Goal: Task Accomplishment & Management: Use online tool/utility

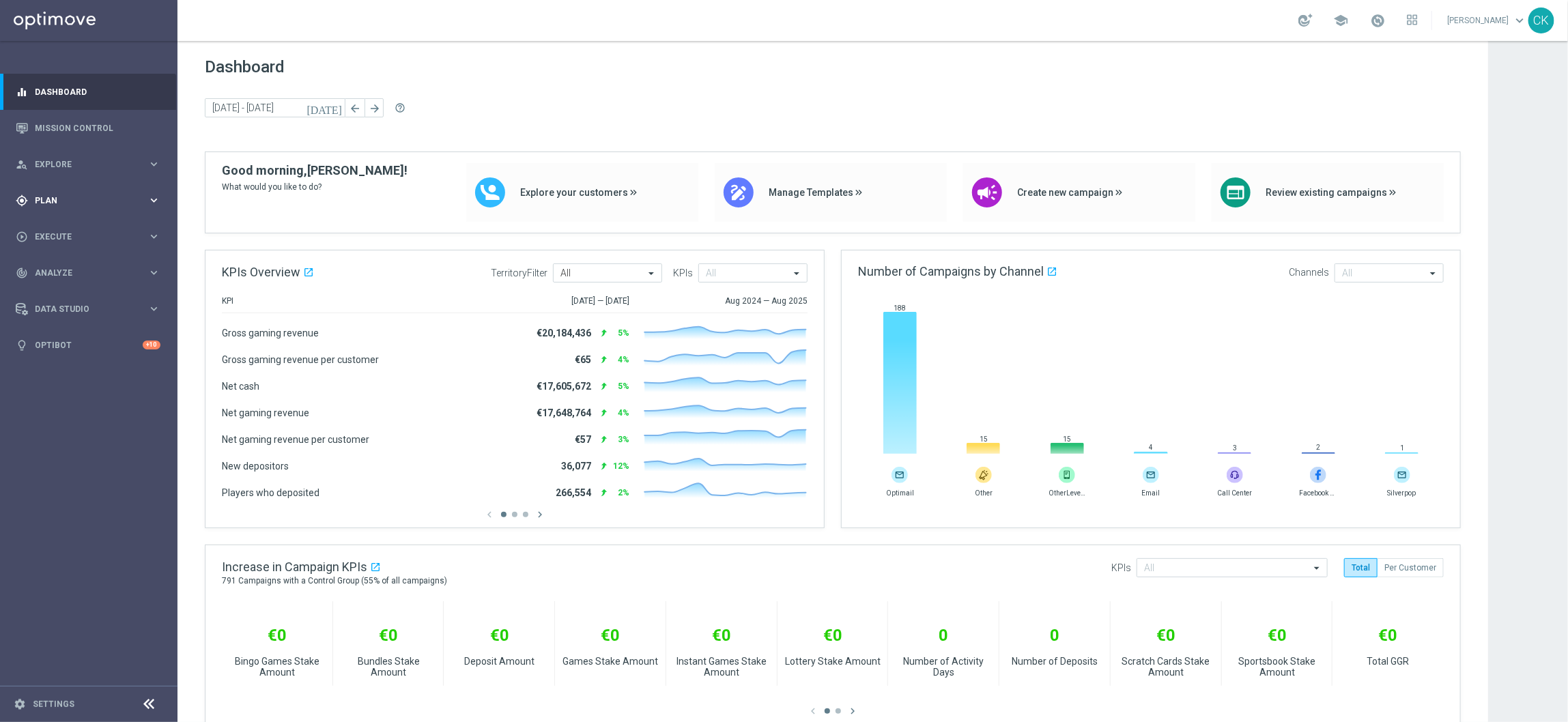
click at [45, 202] on span "Plan" at bounding box center [91, 201] width 112 height 8
click at [56, 268] on span "Templates" at bounding box center [85, 270] width 98 height 8
click at [63, 287] on link "Optimail" at bounding box center [92, 290] width 100 height 11
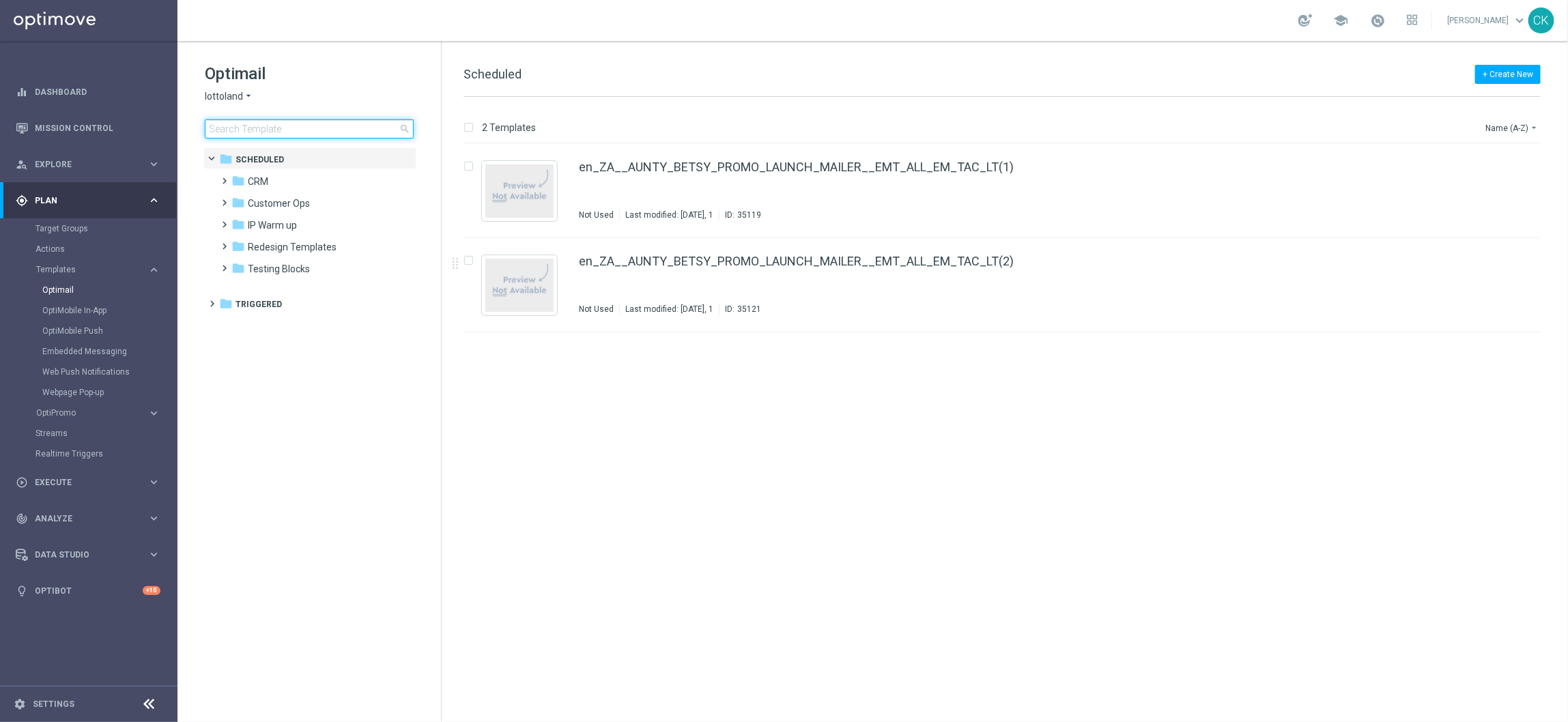
click at [257, 124] on input at bounding box center [309, 129] width 209 height 19
type input "0909"
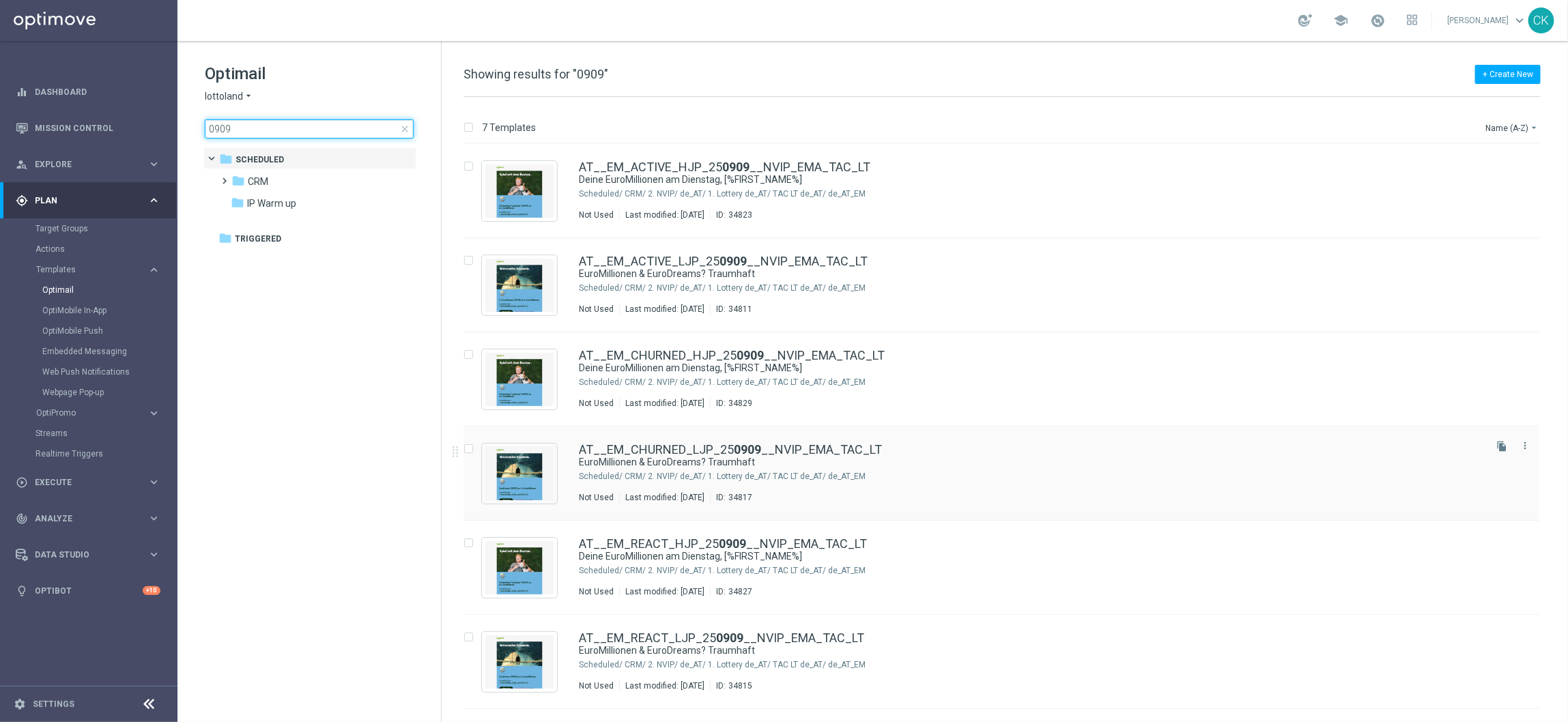
scroll to position [80, 0]
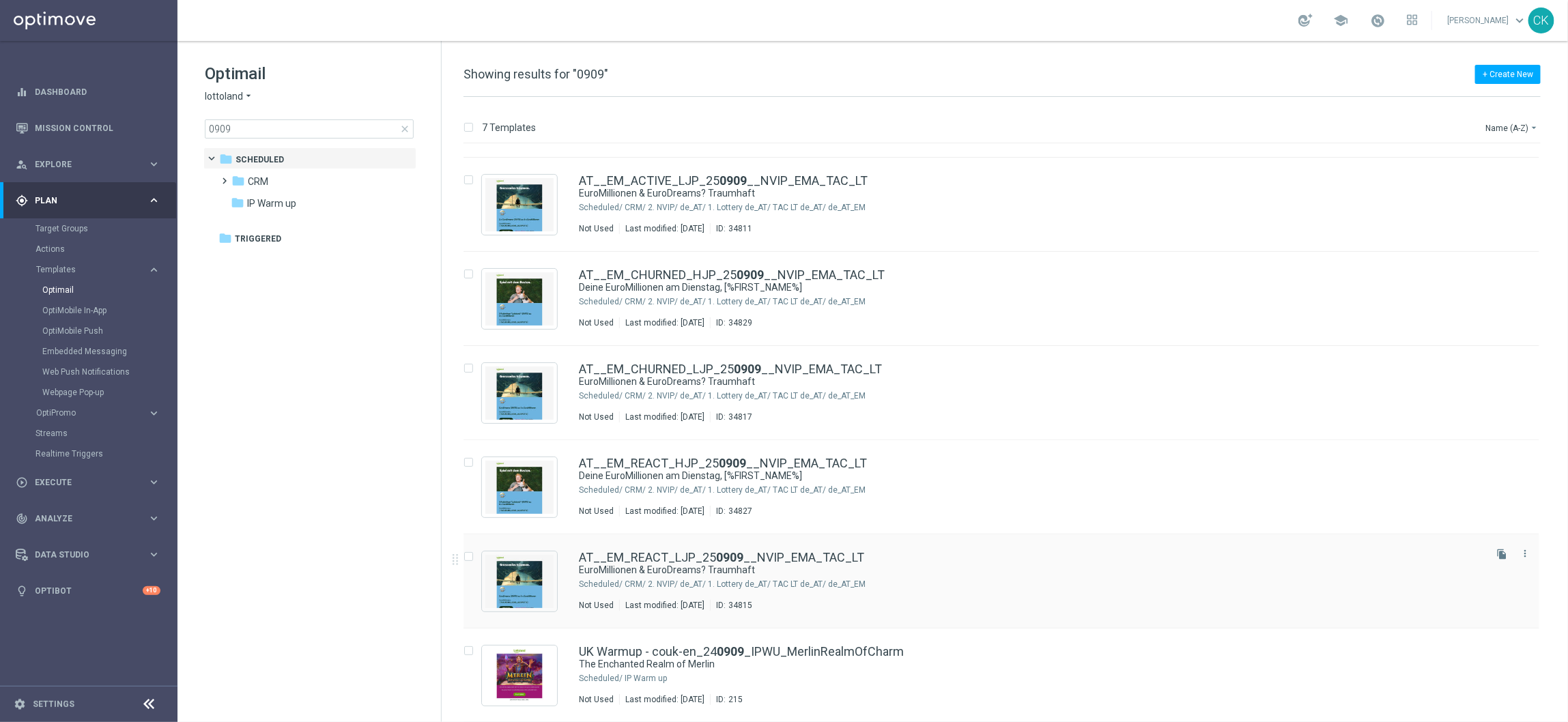
click at [639, 549] on div "AT__EM_REACT_LJP_25 0909 __NVIP_EMA_TAC_LT EuroMillionen & EuroDreams? Traumhaf…" at bounding box center [1001, 581] width 1076 height 94
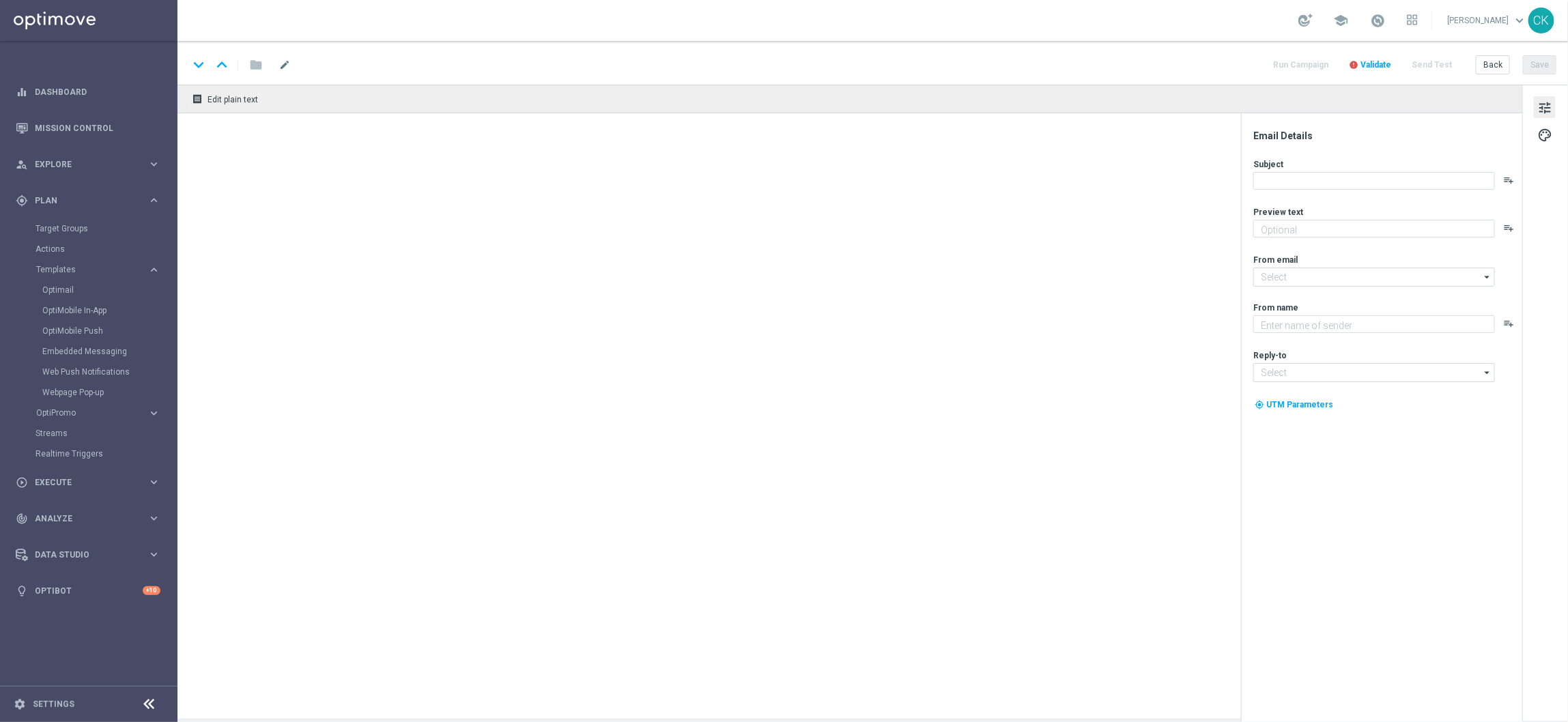
type textarea "Die perfekte Euro-Kombi wartet auf dich."
type input "[EMAIL_ADDRESS][DOMAIN_NAME]"
type textarea "Lottoland"
type input "[EMAIL_ADDRESS][DOMAIN_NAME]"
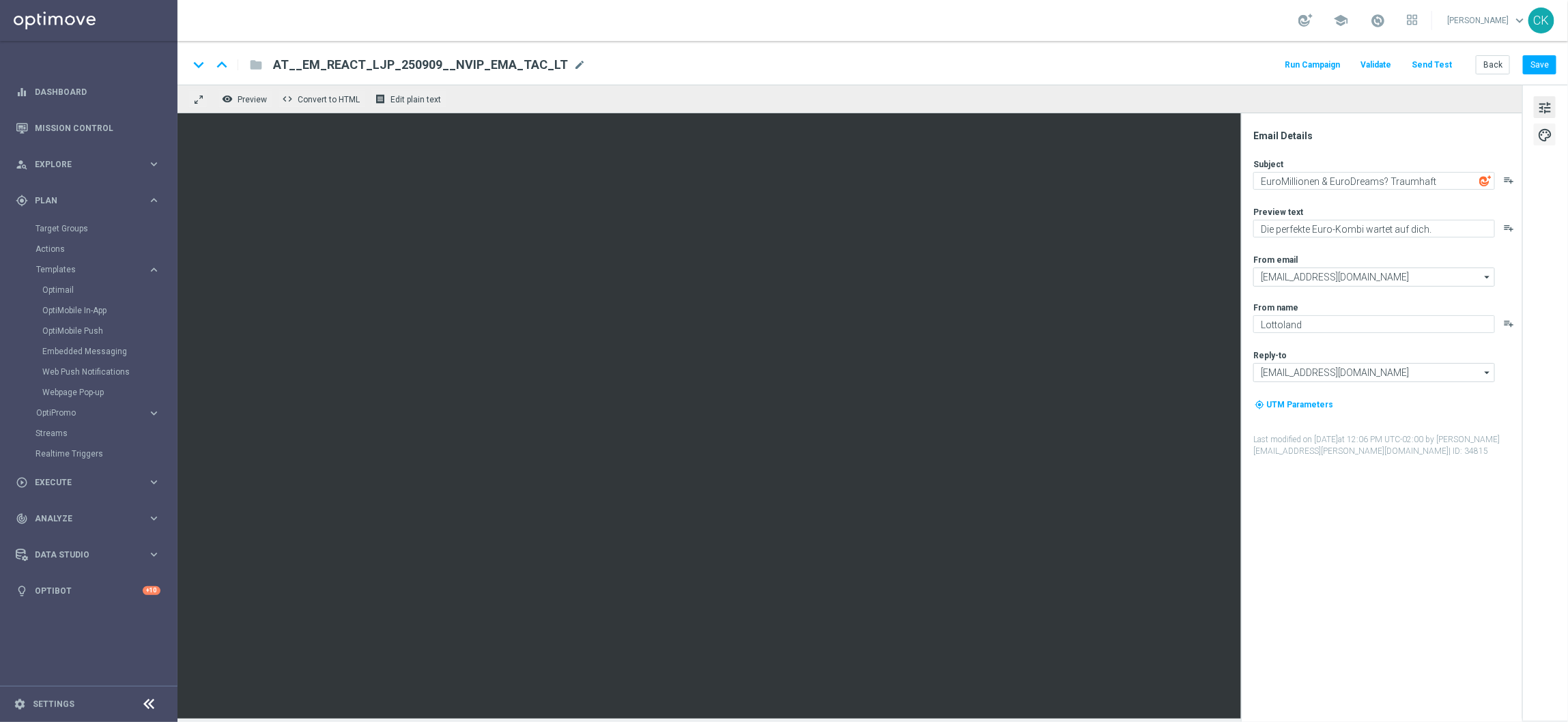
click at [1539, 132] on span "palette" at bounding box center [1545, 135] width 15 height 18
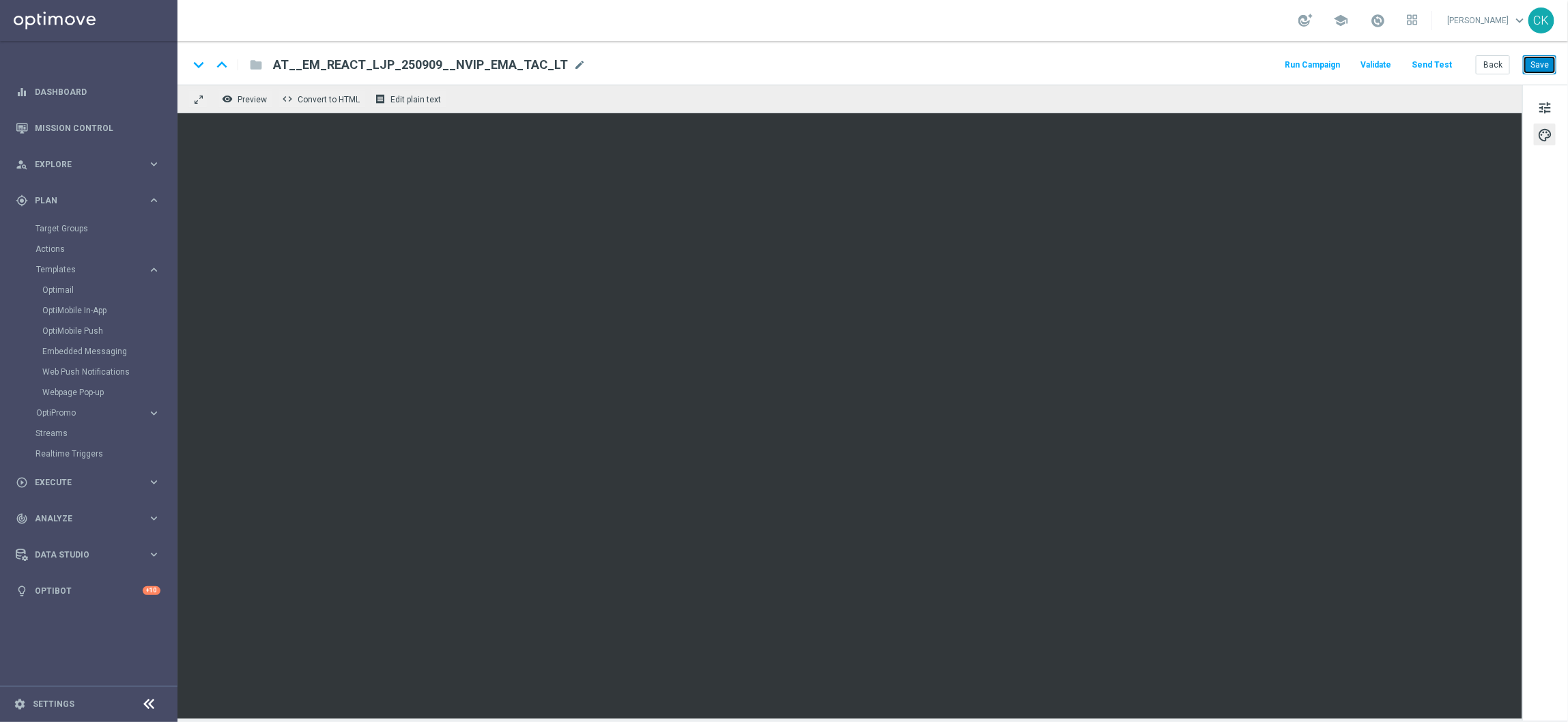
click at [1539, 72] on button "Save" at bounding box center [1540, 64] width 34 height 19
click at [1483, 65] on button "Back" at bounding box center [1493, 64] width 34 height 19
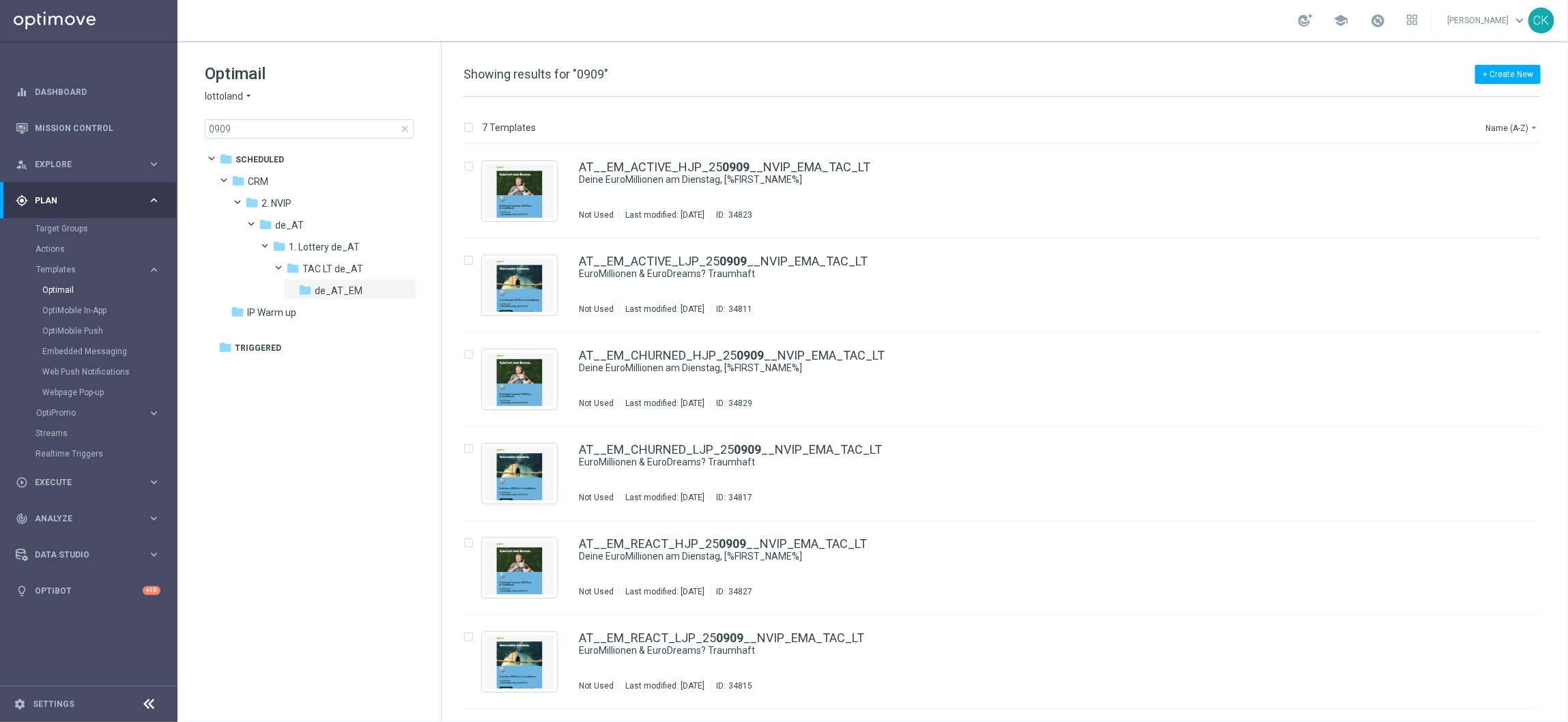
click at [402, 128] on span "close" at bounding box center [405, 129] width 11 height 11
